Goal: Obtain resource: Obtain resource

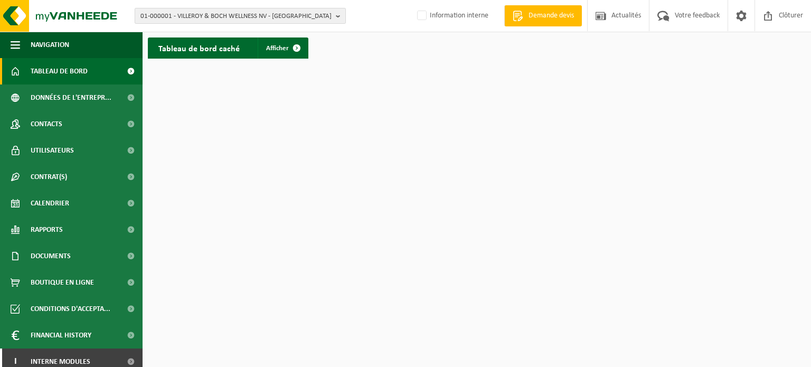
click at [327, 13] on span "01-000001 - VILLEROY & BOCH WELLNESS NV - ROESELARE" at bounding box center [235, 16] width 191 height 16
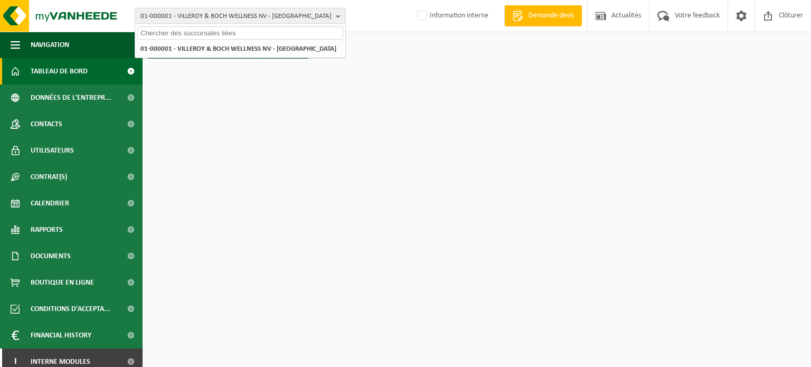
click at [243, 33] on input "text" at bounding box center [240, 32] width 206 height 13
paste input "10-663300"
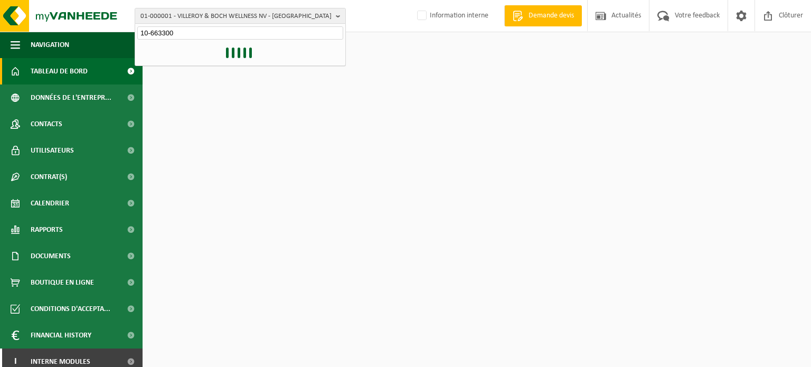
type input "10-663300"
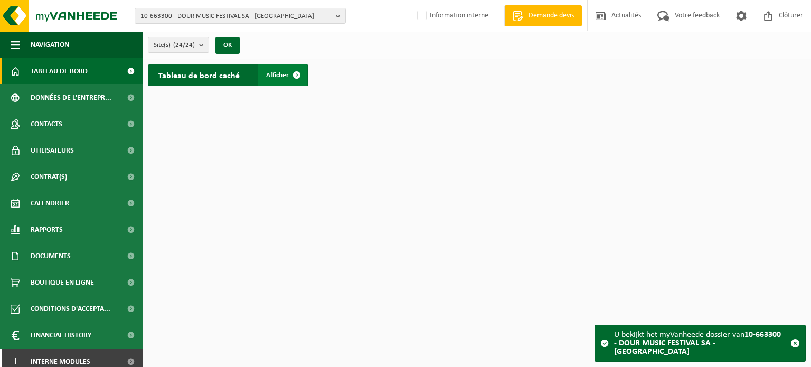
click at [277, 76] on span "Afficher" at bounding box center [277, 75] width 23 height 7
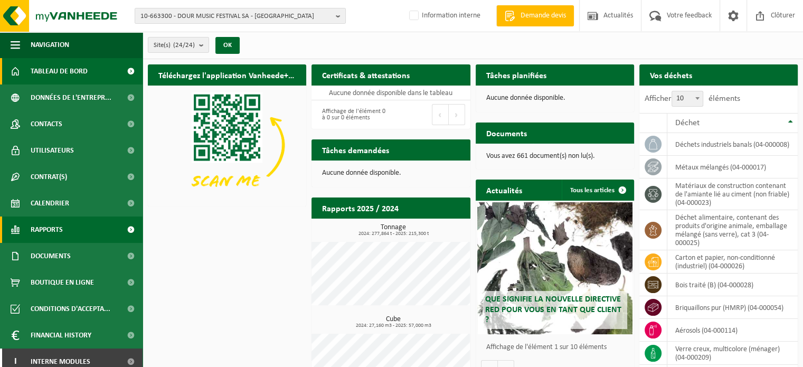
click at [46, 229] on span "Rapports" at bounding box center [47, 229] width 32 height 26
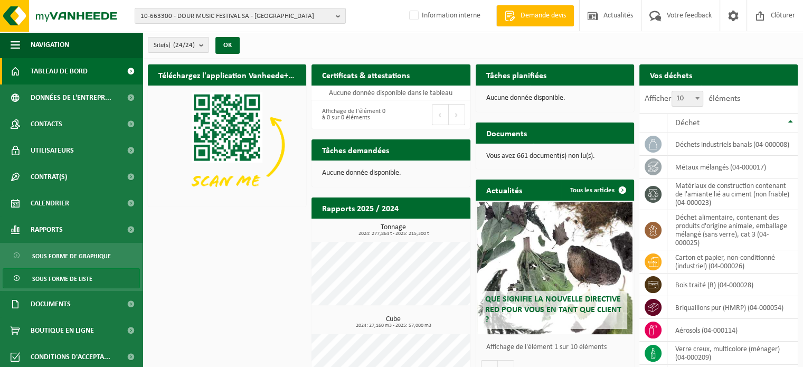
click at [55, 274] on span "Sous forme de liste" at bounding box center [62, 279] width 60 height 20
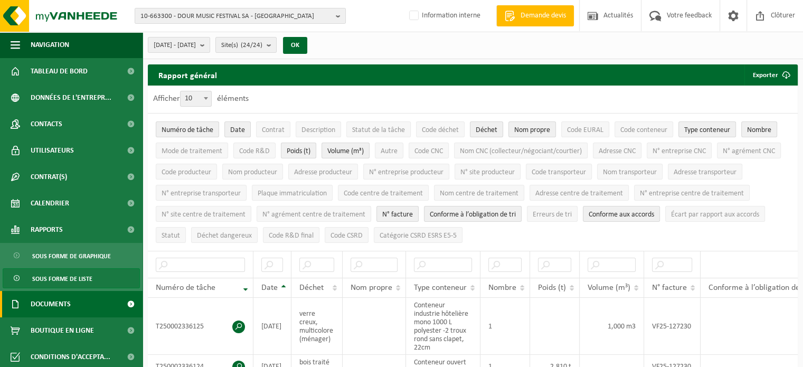
click at [62, 304] on span "Documents" at bounding box center [51, 304] width 40 height 26
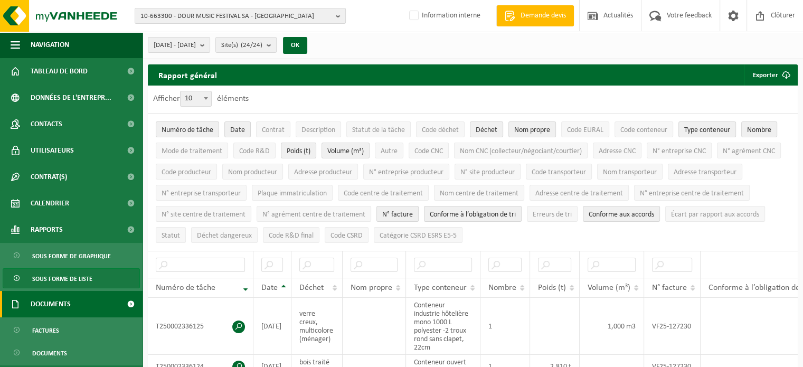
click at [122, 304] on span at bounding box center [131, 304] width 24 height 26
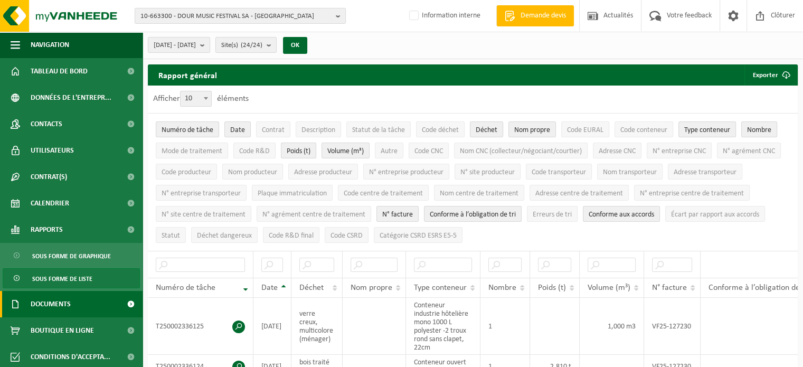
click at [77, 301] on link "Documents" at bounding box center [71, 304] width 143 height 26
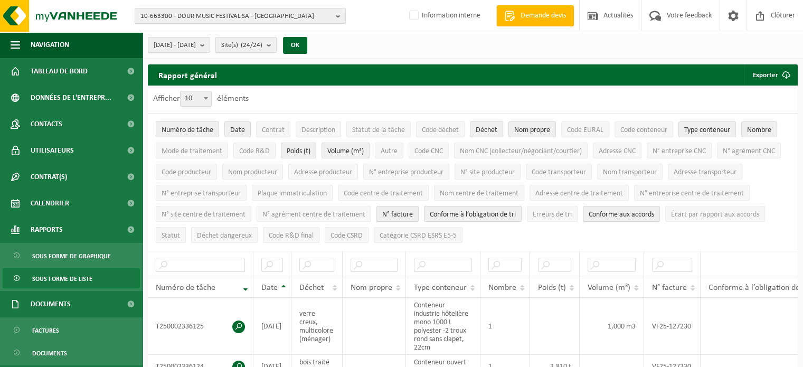
click at [196, 126] on span "Numéro de tâche" at bounding box center [188, 130] width 52 height 8
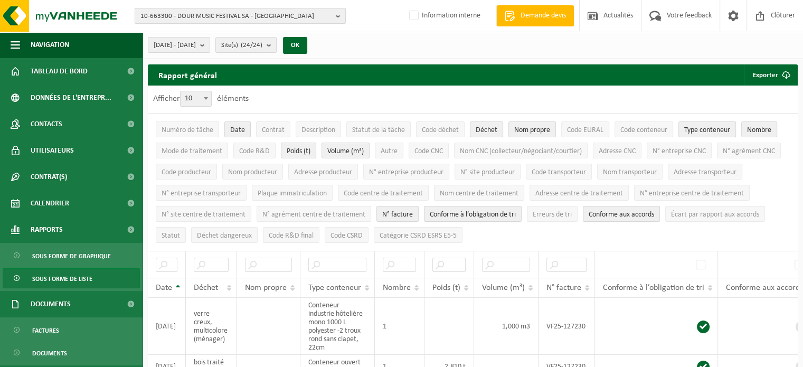
click at [331, 13] on span "10-663300 - DOUR MUSIC FESTIVAL SA - [GEOGRAPHIC_DATA]" at bounding box center [235, 16] width 191 height 16
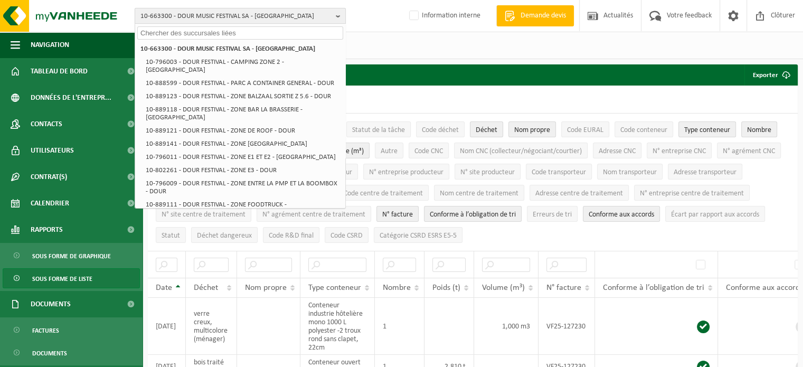
click at [331, 13] on span "10-663300 - DOUR MUSIC FESTIVAL SA - [GEOGRAPHIC_DATA]" at bounding box center [235, 16] width 191 height 16
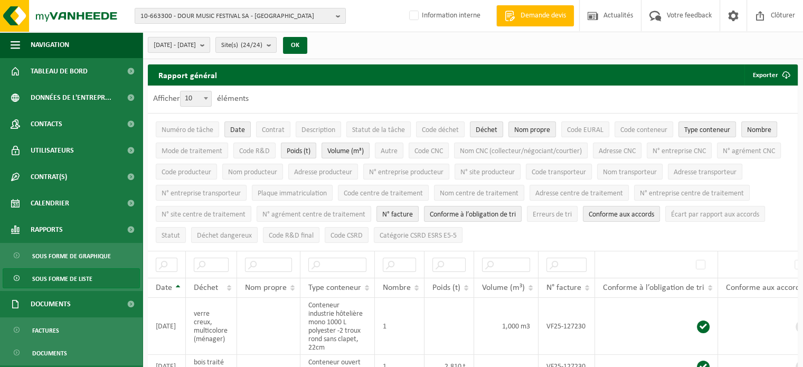
click at [186, 48] on span "2025-05-01 - 2025-10-09" at bounding box center [175, 45] width 42 height 16
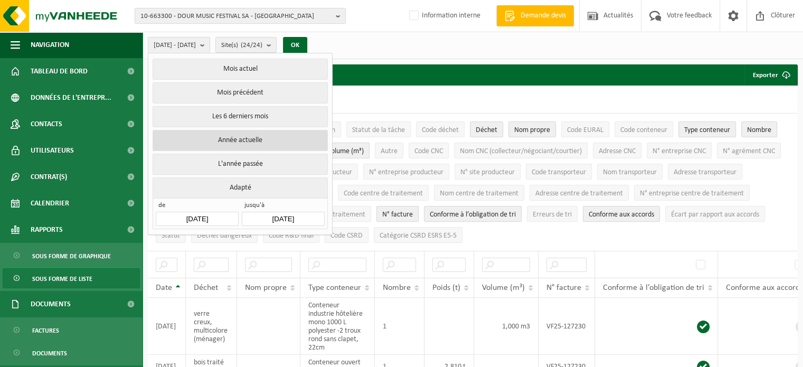
click at [233, 132] on button "Année actuelle" at bounding box center [240, 140] width 175 height 21
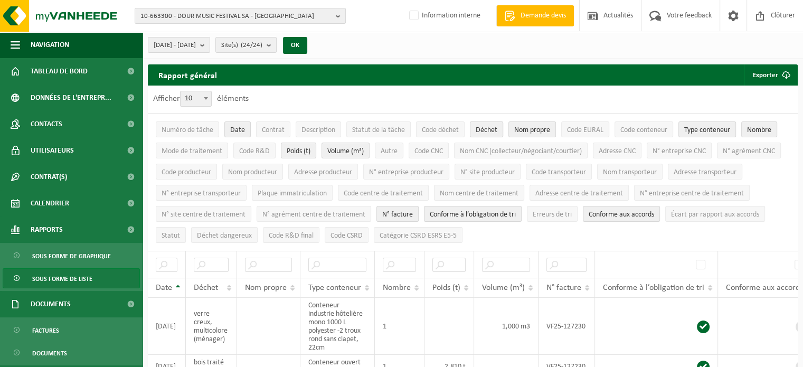
click at [492, 129] on span "Déchet" at bounding box center [487, 130] width 22 height 8
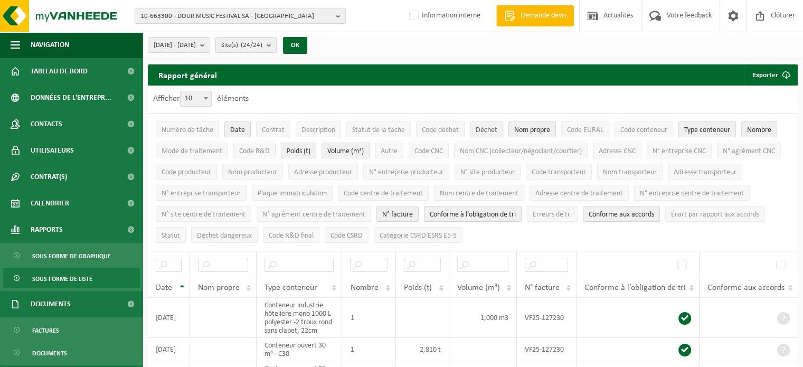
click at [477, 126] on span "Déchet" at bounding box center [487, 130] width 22 height 8
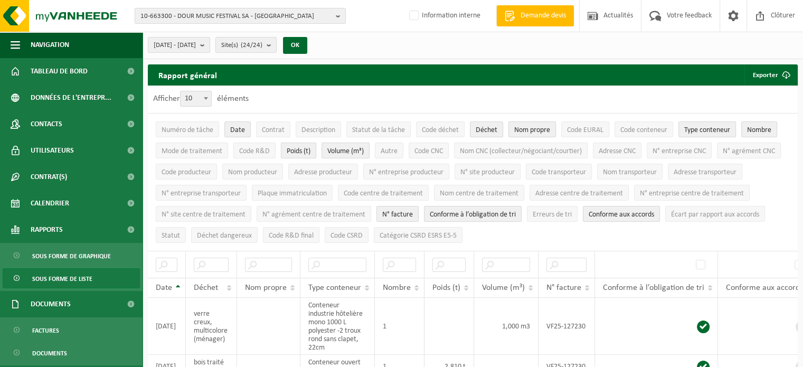
click at [543, 131] on span "Nom propre" at bounding box center [532, 130] width 36 height 8
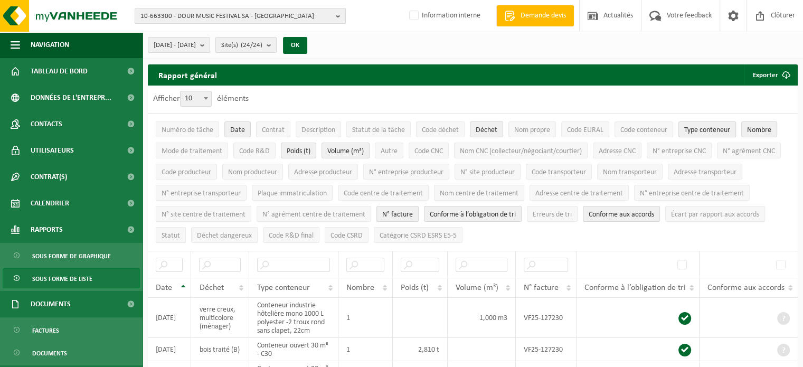
click at [707, 123] on button "Type conteneur" at bounding box center [707, 129] width 58 height 16
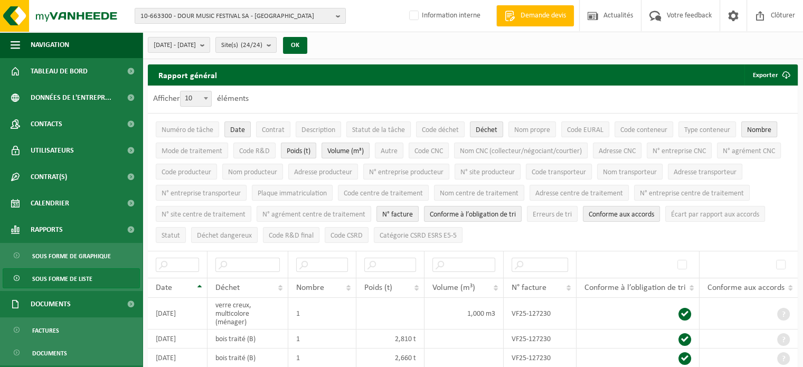
click at [759, 130] on span "Nombre" at bounding box center [759, 130] width 24 height 8
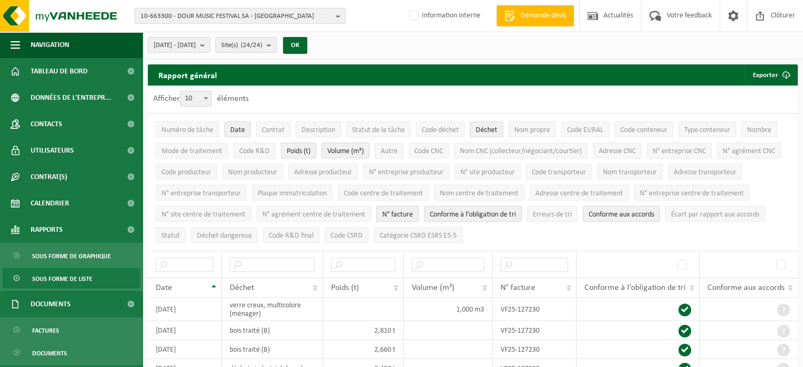
click at [382, 211] on span "N° facture" at bounding box center [397, 215] width 31 height 8
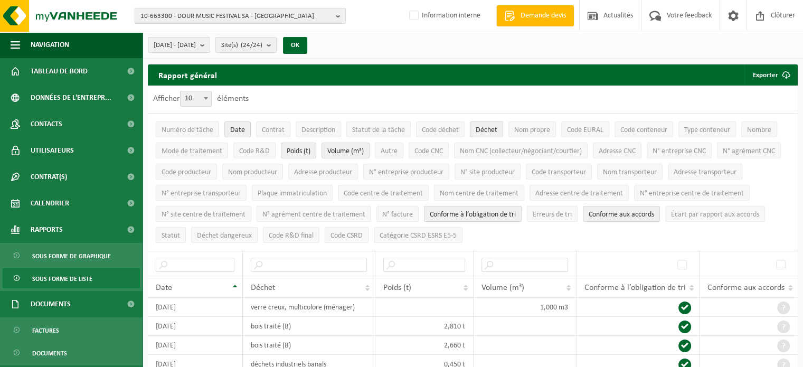
click at [440, 211] on span "Conforme à l’obligation de tri" at bounding box center [473, 215] width 86 height 8
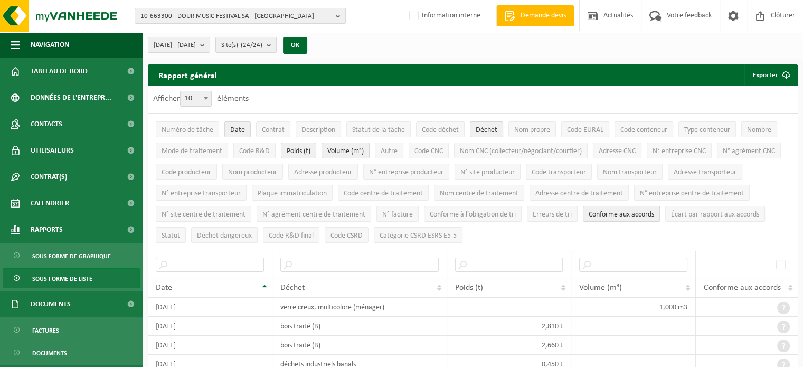
click at [610, 211] on span "Conforme aux accords" at bounding box center [621, 215] width 65 height 8
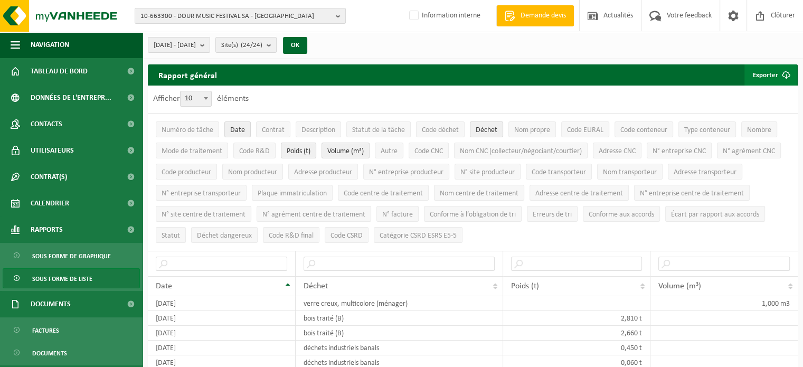
click at [756, 70] on button "Exporter" at bounding box center [770, 74] width 52 height 21
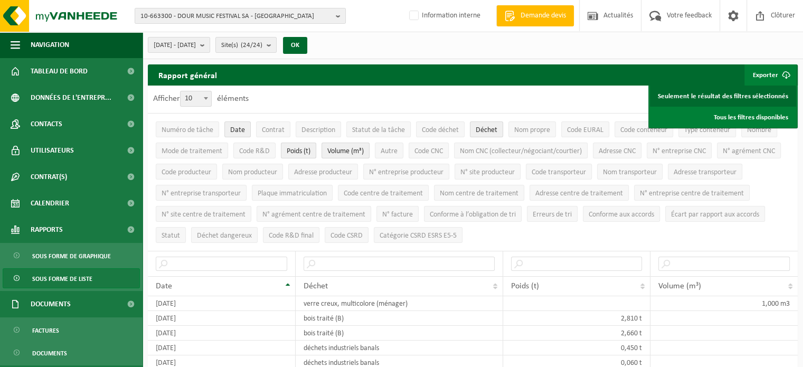
click at [730, 97] on link "Seulement le résultat des filtres sélectionnés" at bounding box center [723, 96] width 146 height 21
